Goal: Task Accomplishment & Management: Use online tool/utility

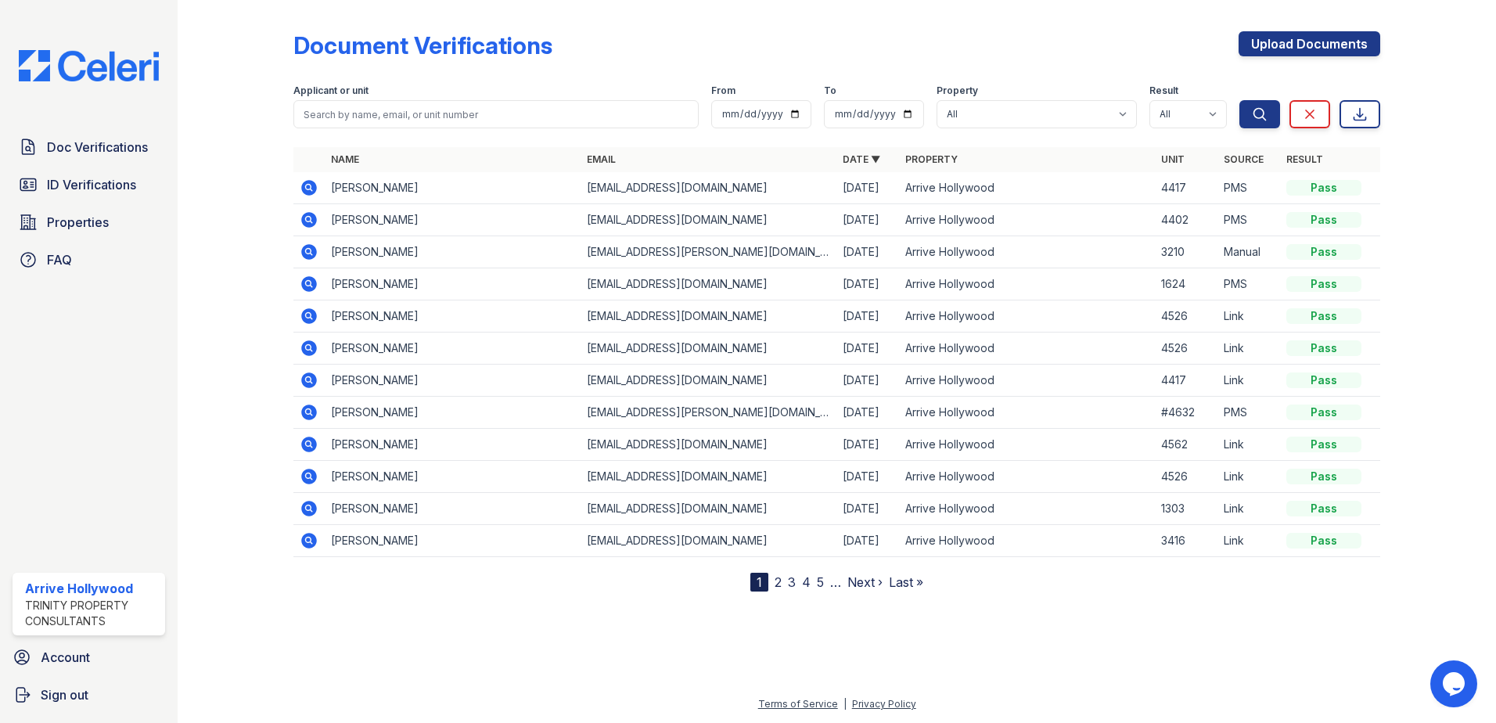
click at [304, 185] on icon at bounding box center [309, 188] width 16 height 16
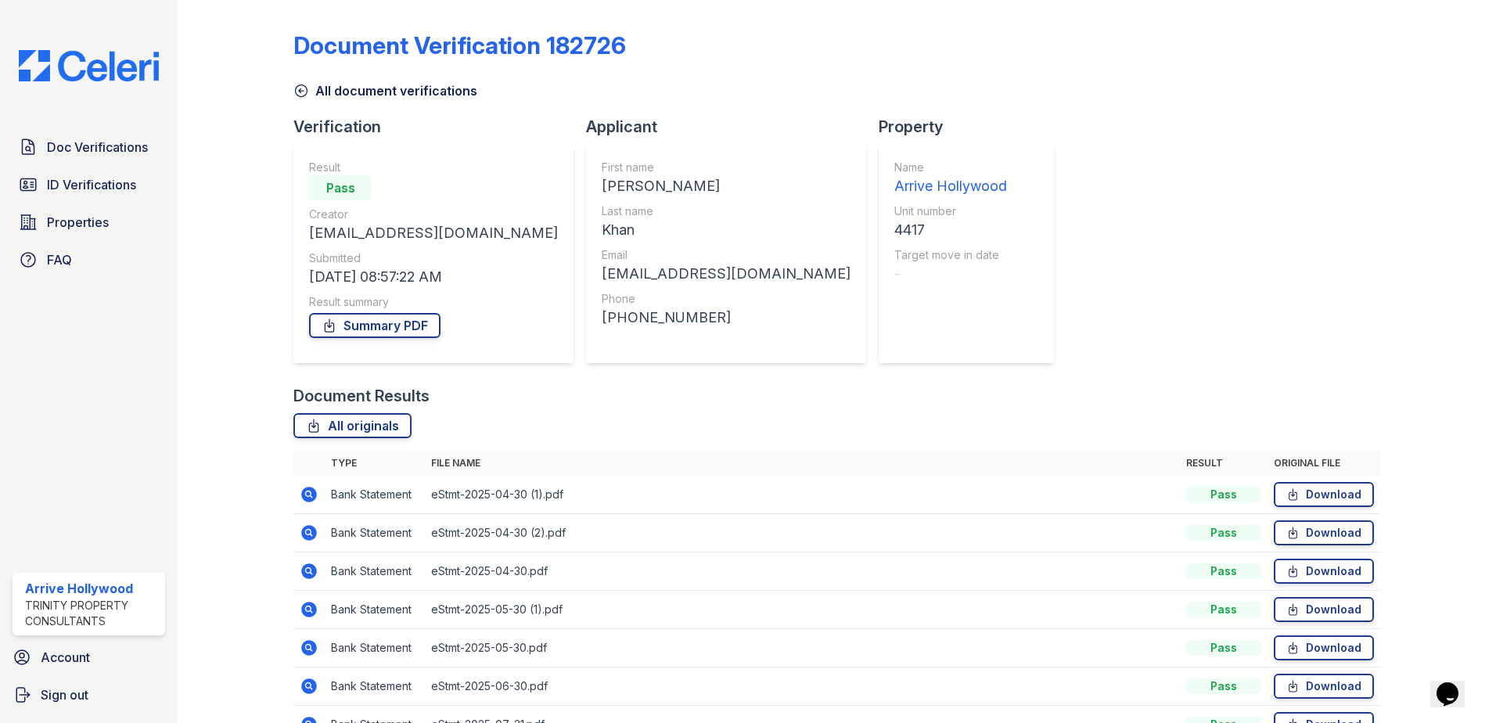
scroll to position [90, 0]
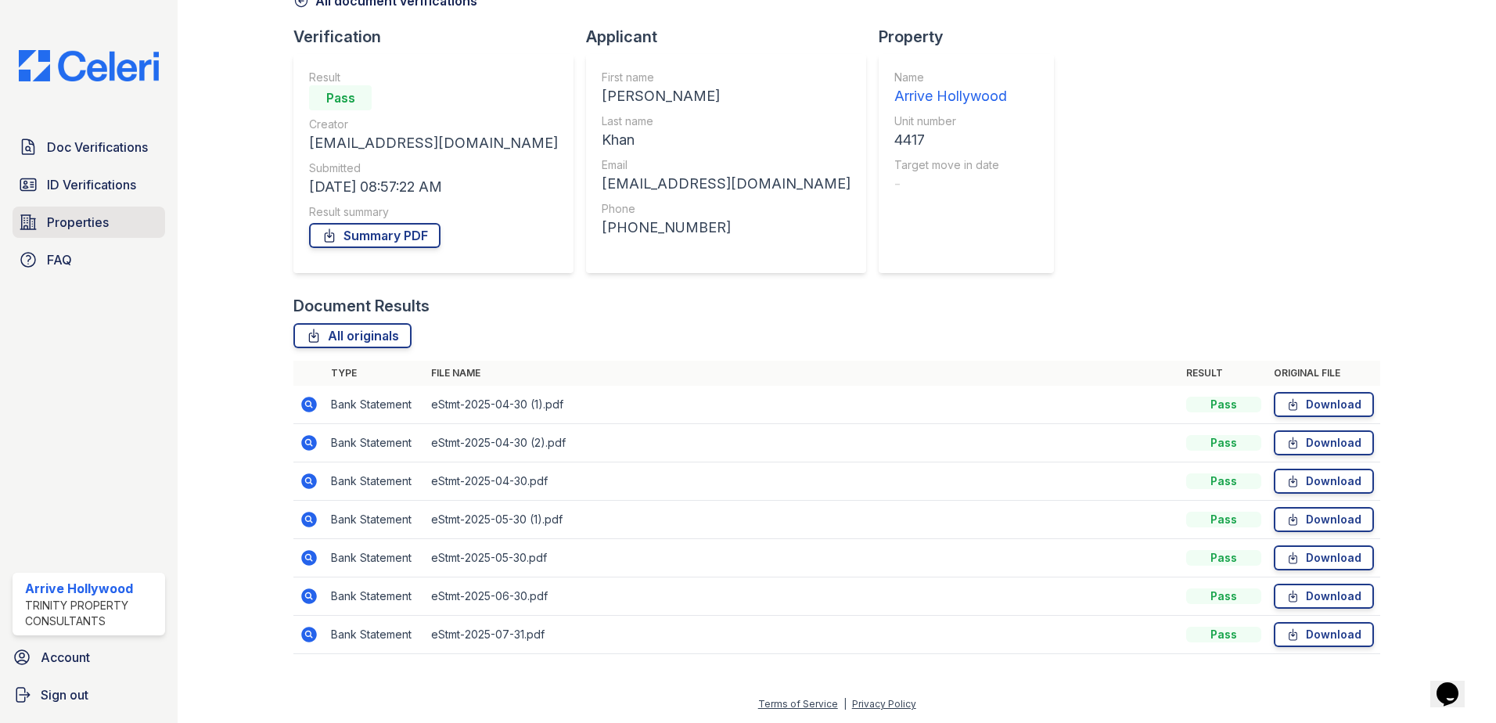
click at [112, 220] on link "Properties" at bounding box center [89, 222] width 153 height 31
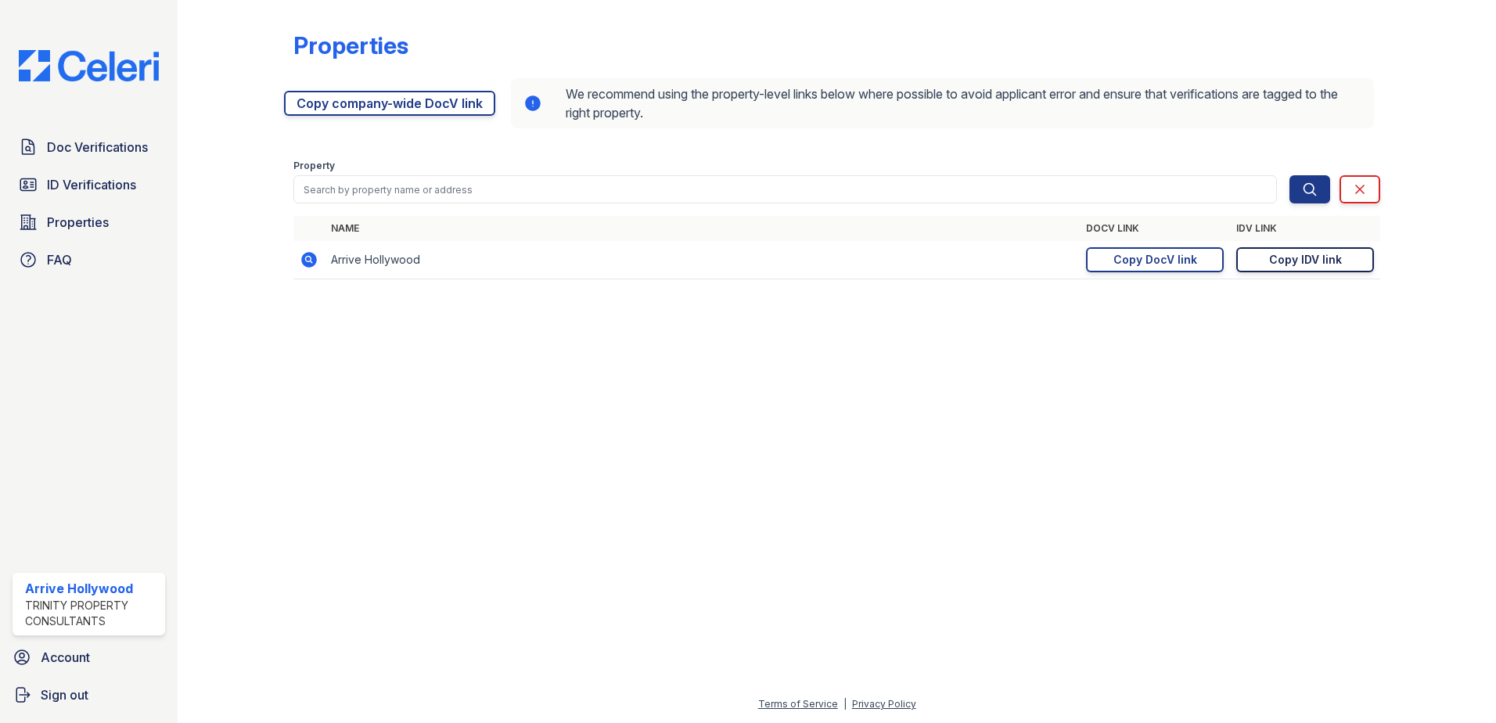
click at [1274, 263] on div "Copy IDV link" at bounding box center [1305, 260] width 73 height 16
click at [1175, 259] on div "Copy DocV link" at bounding box center [1155, 260] width 84 height 16
